Goal: Transaction & Acquisition: Book appointment/travel/reservation

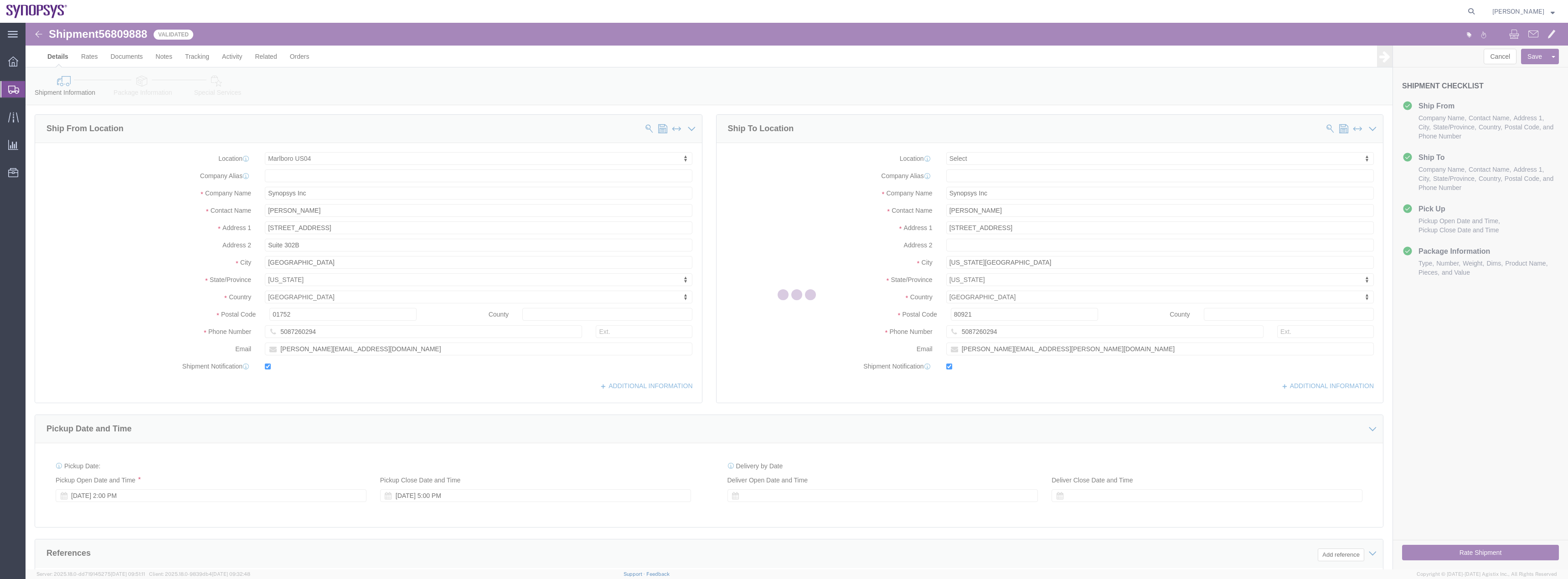
select select "63193"
select select
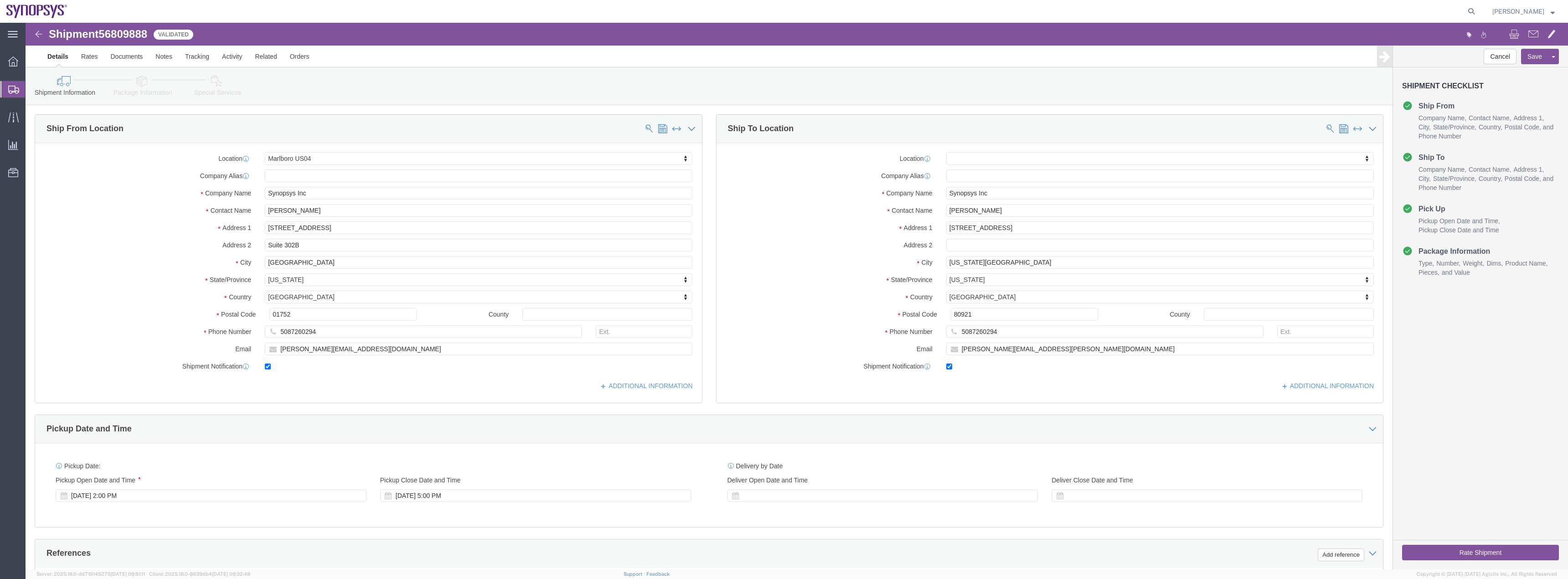
click button "Rate Shipment"
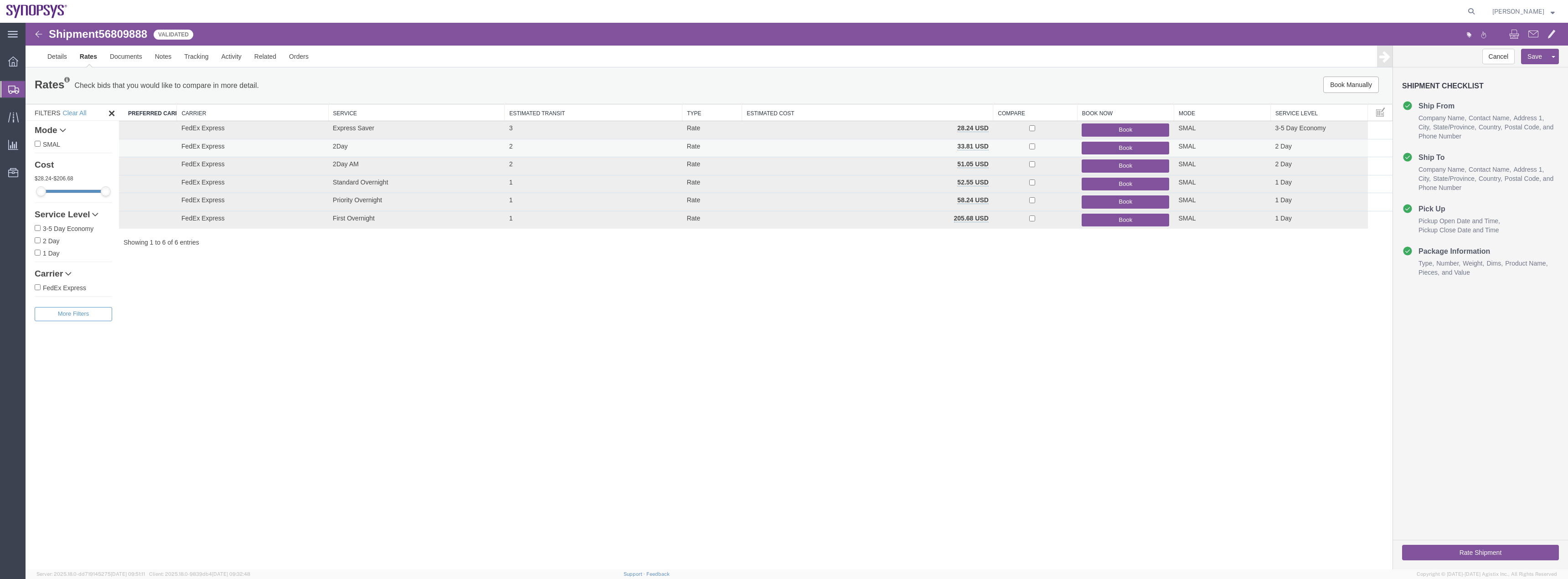
click at [1112, 147] on button "Book" at bounding box center [1126, 147] width 88 height 13
